Goal: Information Seeking & Learning: Understand process/instructions

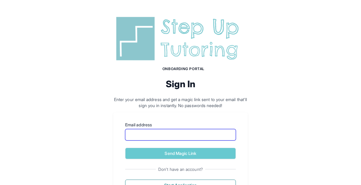
click at [178, 136] on input "Email address" at bounding box center [180, 134] width 111 height 11
type input "**********"
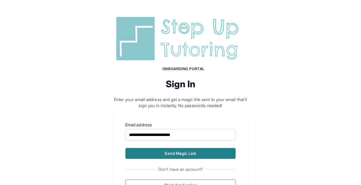
click at [185, 152] on button "Send Magic Link" at bounding box center [180, 153] width 111 height 11
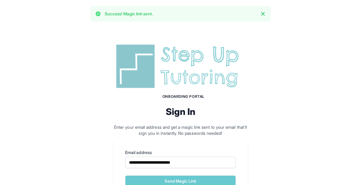
scroll to position [57, 0]
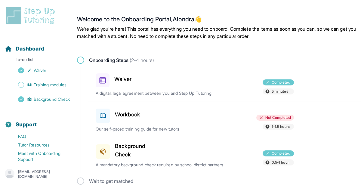
click at [157, 122] on div "Workbook" at bounding box center [128, 114] width 64 height 17
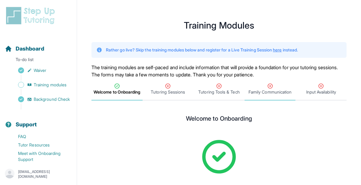
scroll to position [66, 0]
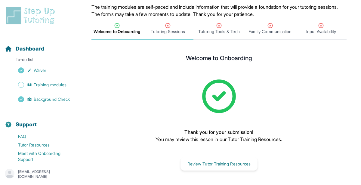
click at [180, 29] on span "Tutoring Sessions" at bounding box center [168, 32] width 34 height 6
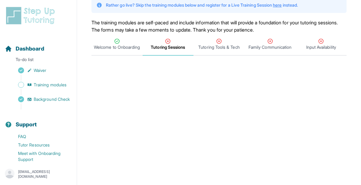
scroll to position [143, 0]
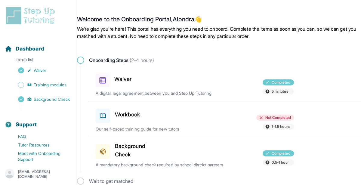
click at [159, 131] on p "Our self-paced training guide for new tutors" at bounding box center [160, 129] width 129 height 6
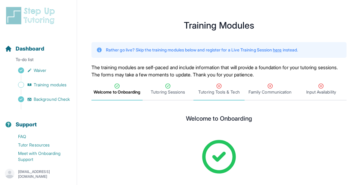
click at [225, 93] on span "Tutoring Tools & Tech" at bounding box center [218, 92] width 41 height 6
